Goal: Information Seeking & Learning: Learn about a topic

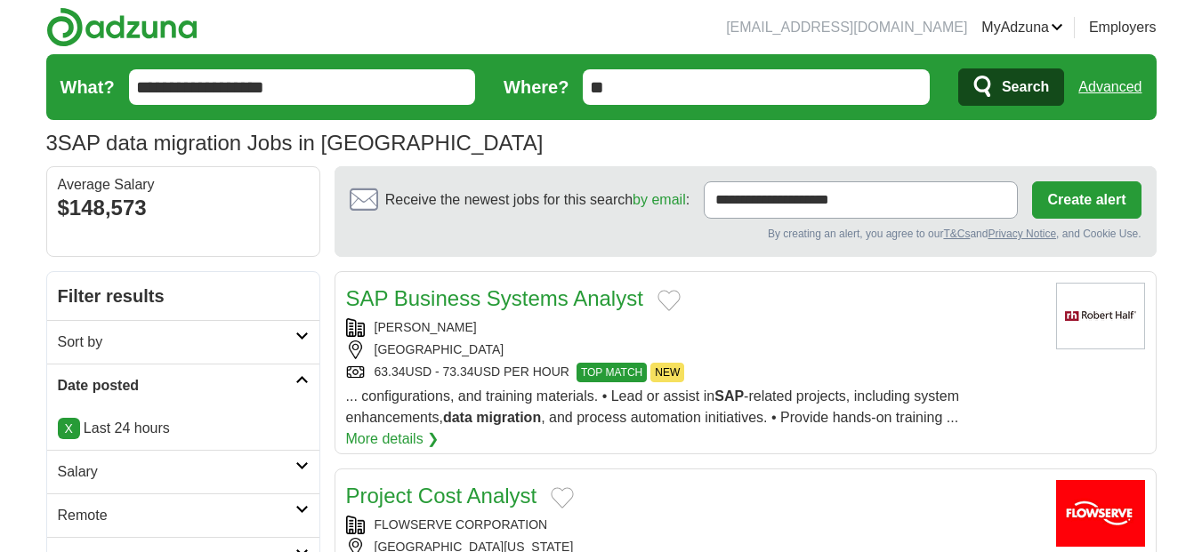
click at [1018, 80] on span "Search" at bounding box center [1025, 87] width 47 height 36
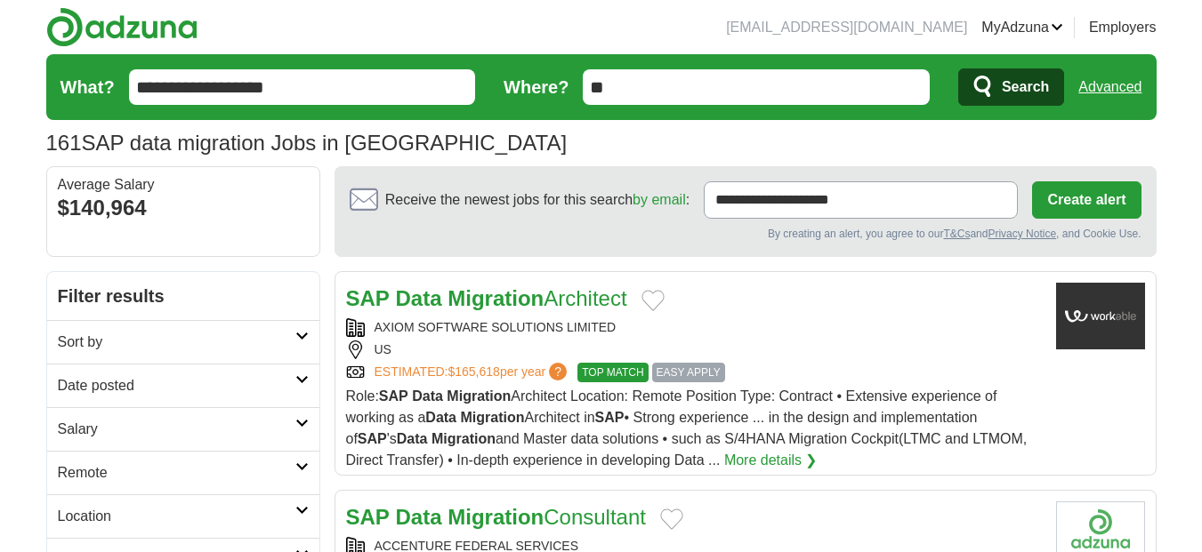
click at [1018, 80] on span "Search" at bounding box center [1025, 87] width 47 height 36
click at [218, 383] on h2 "Date posted" at bounding box center [176, 385] width 237 height 21
click at [131, 425] on link "Last 24 hours" at bounding box center [183, 428] width 251 height 21
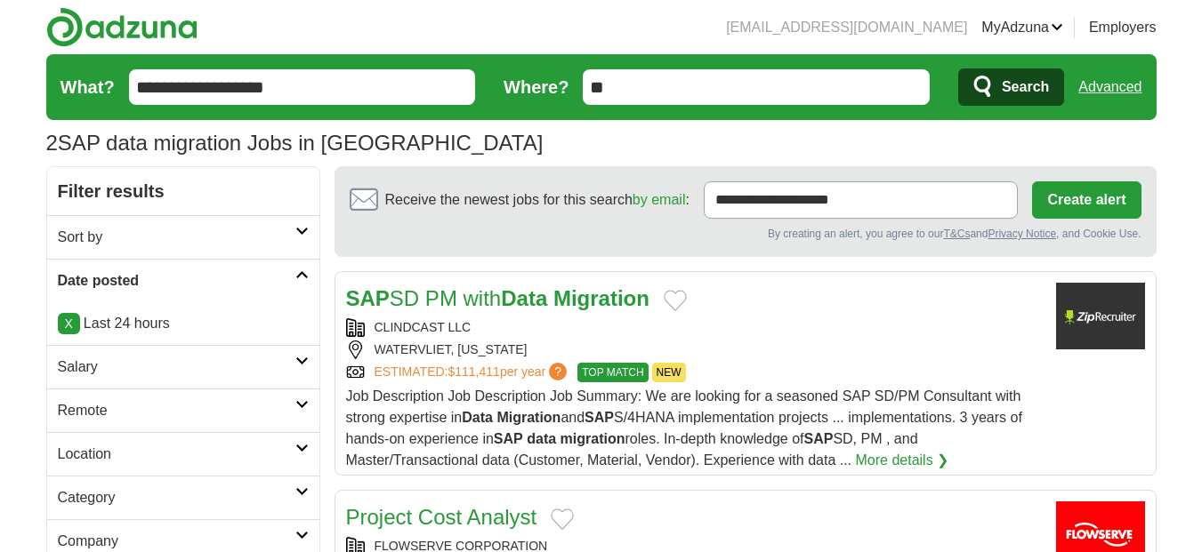
click at [506, 306] on link "SAP SD PM with Data Migration" at bounding box center [497, 298] width 303 height 24
